Goal: Information Seeking & Learning: Learn about a topic

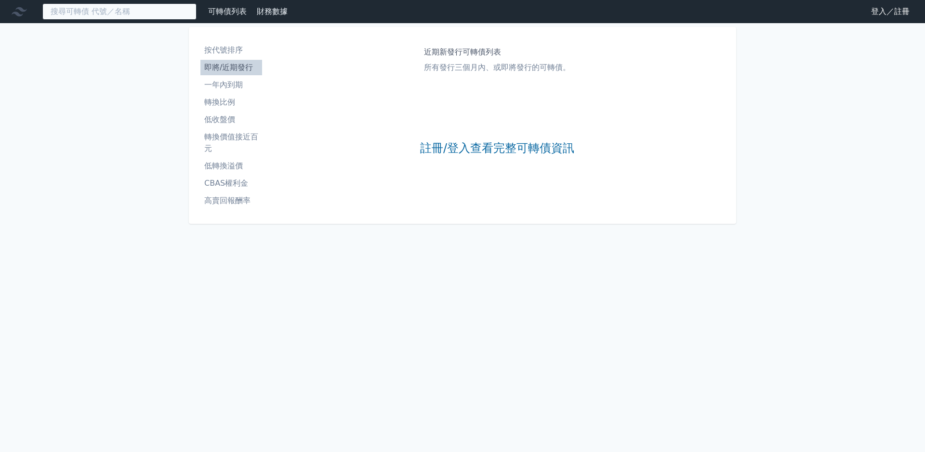
click at [124, 11] on input at bounding box center [119, 11] width 154 height 16
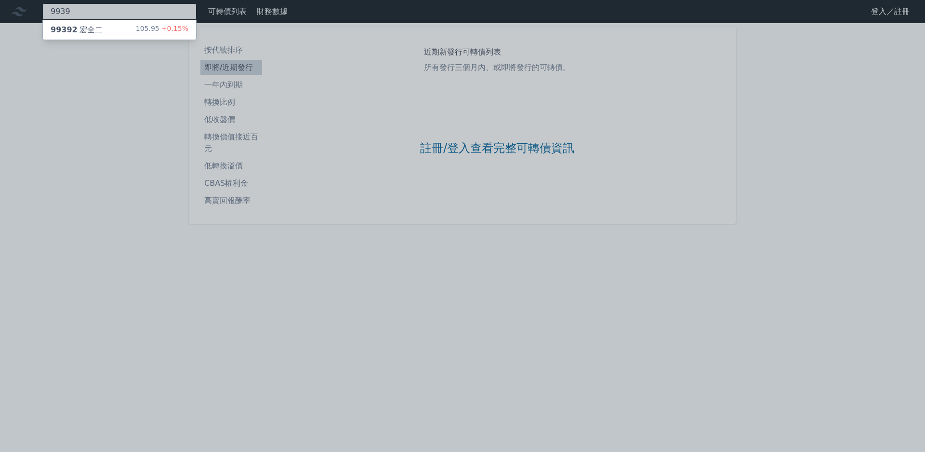
type input "9939"
click at [146, 40] on div "99392 宏全二 105.95 +0.15%" at bounding box center [119, 30] width 154 height 20
click at [152, 33] on div "105.95 +0.15%" at bounding box center [162, 30] width 53 height 12
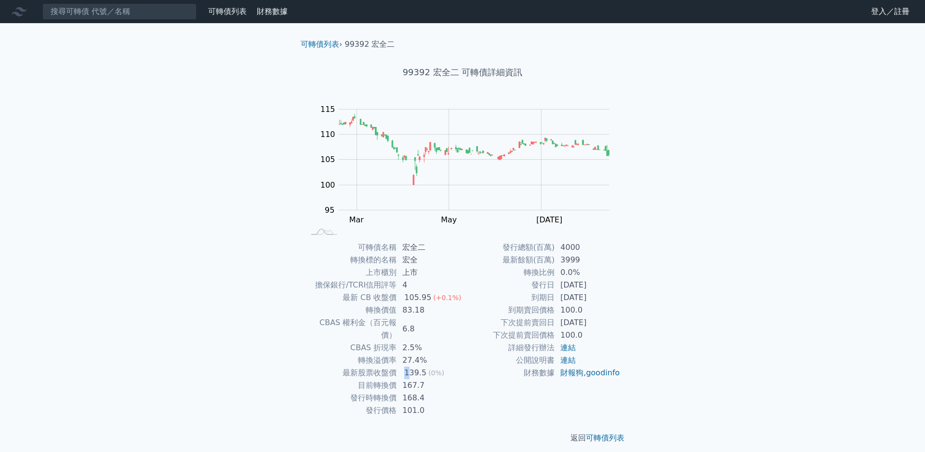
click at [417, 366] on div "139.5" at bounding box center [415, 372] width 26 height 13
click at [419, 366] on div "139.5" at bounding box center [415, 372] width 26 height 13
drag, startPoint x: 401, startPoint y: 352, endPoint x: 430, endPoint y: 353, distance: 29.4
click at [427, 354] on td "27.4%" at bounding box center [430, 360] width 66 height 13
click at [430, 354] on td "27.4%" at bounding box center [430, 360] width 66 height 13
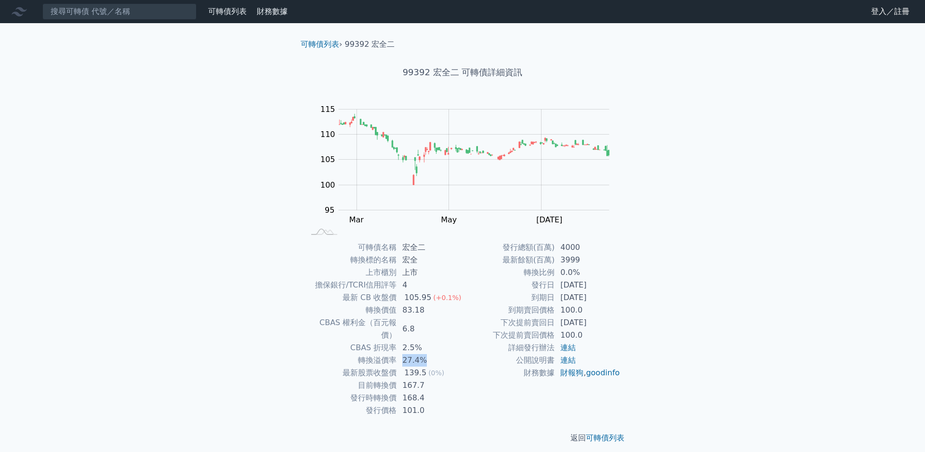
click at [446, 354] on td "27.4%" at bounding box center [430, 360] width 66 height 13
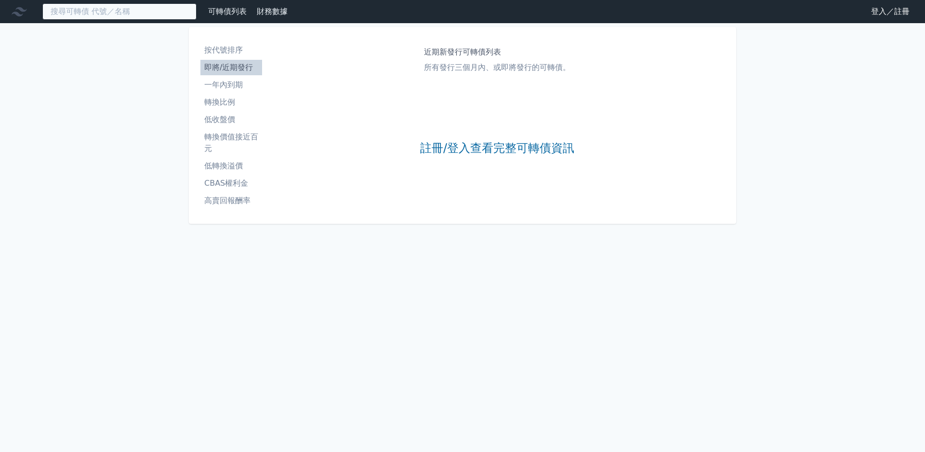
click at [147, 9] on input at bounding box center [119, 11] width 154 height 16
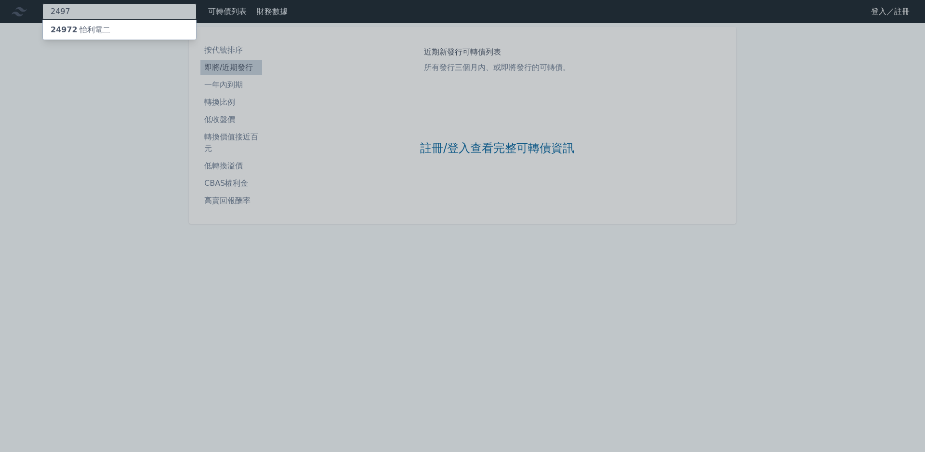
type input "2497"
click at [157, 27] on div "24972 怡利電二" at bounding box center [119, 29] width 153 height 19
